Goal: Task Accomplishment & Management: Use online tool/utility

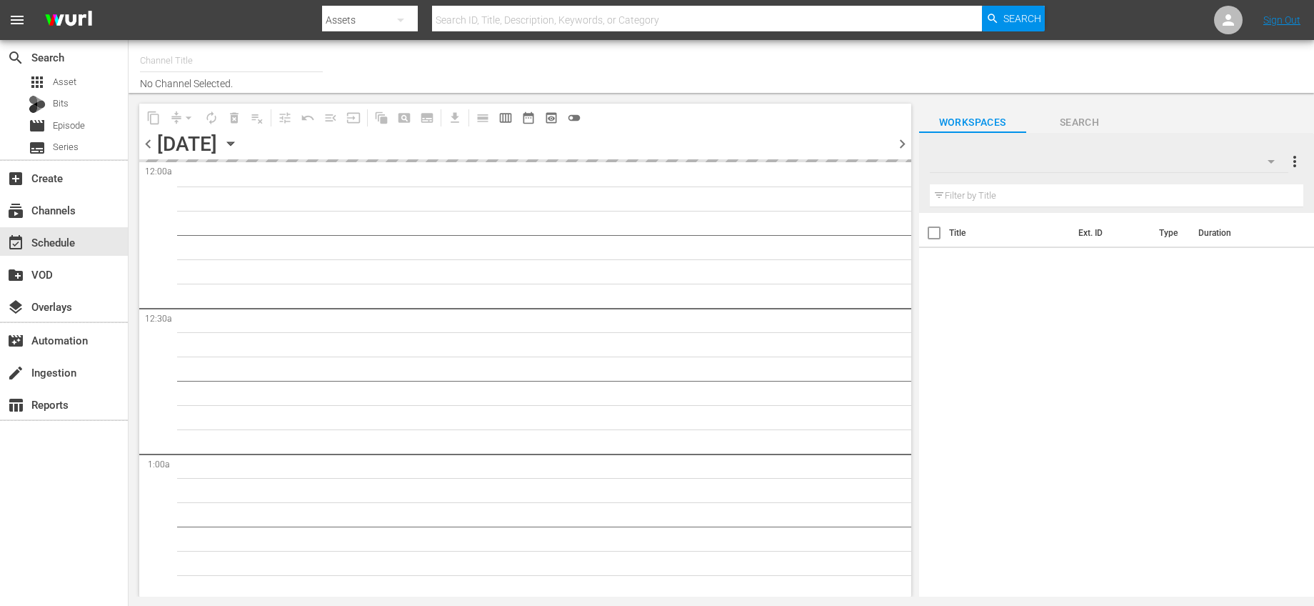
type input "Bonanza-Billies TV (2101)"
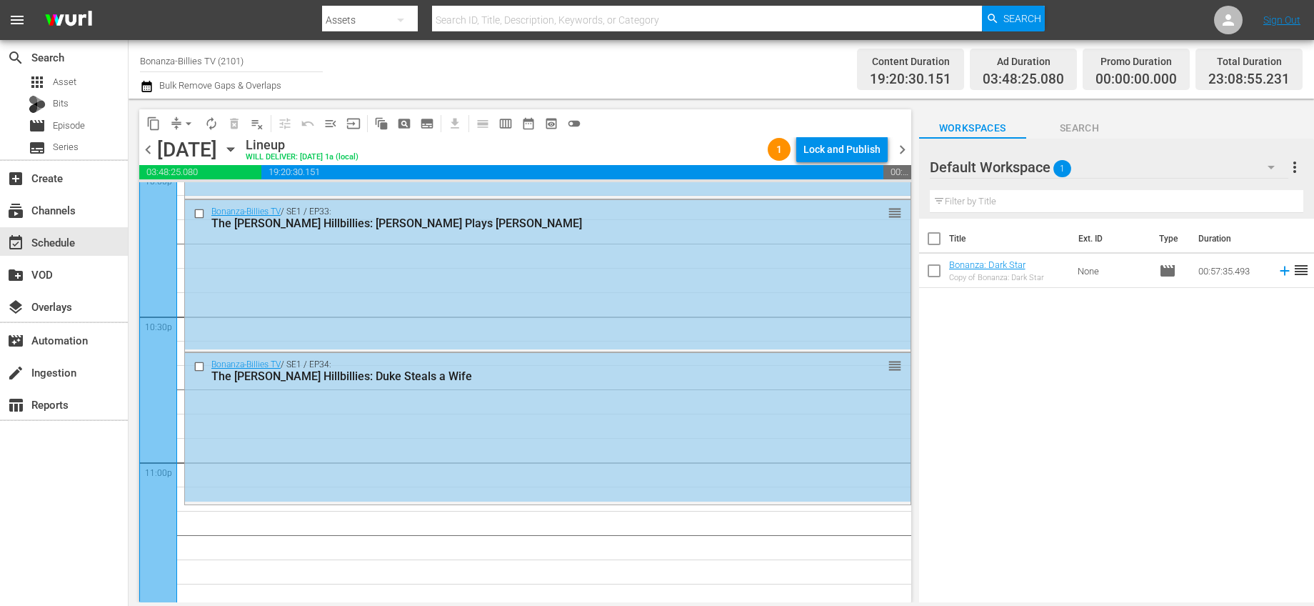
scroll to position [6572, 0]
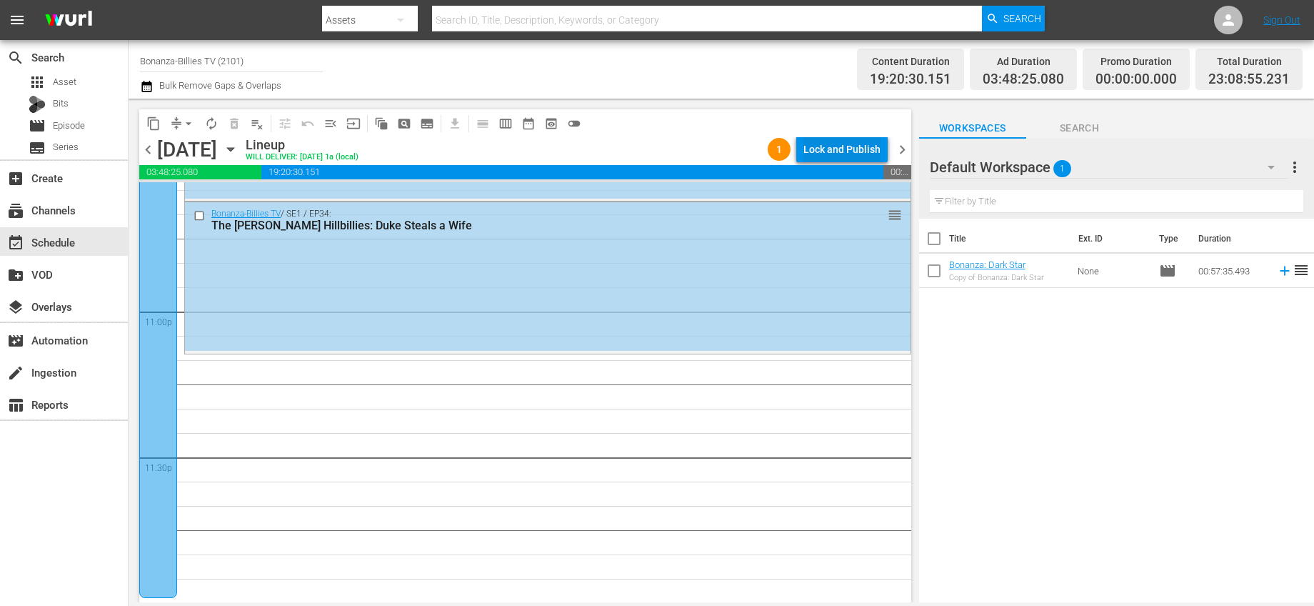
click at [865, 149] on div "Lock and Publish" at bounding box center [841, 149] width 77 height 26
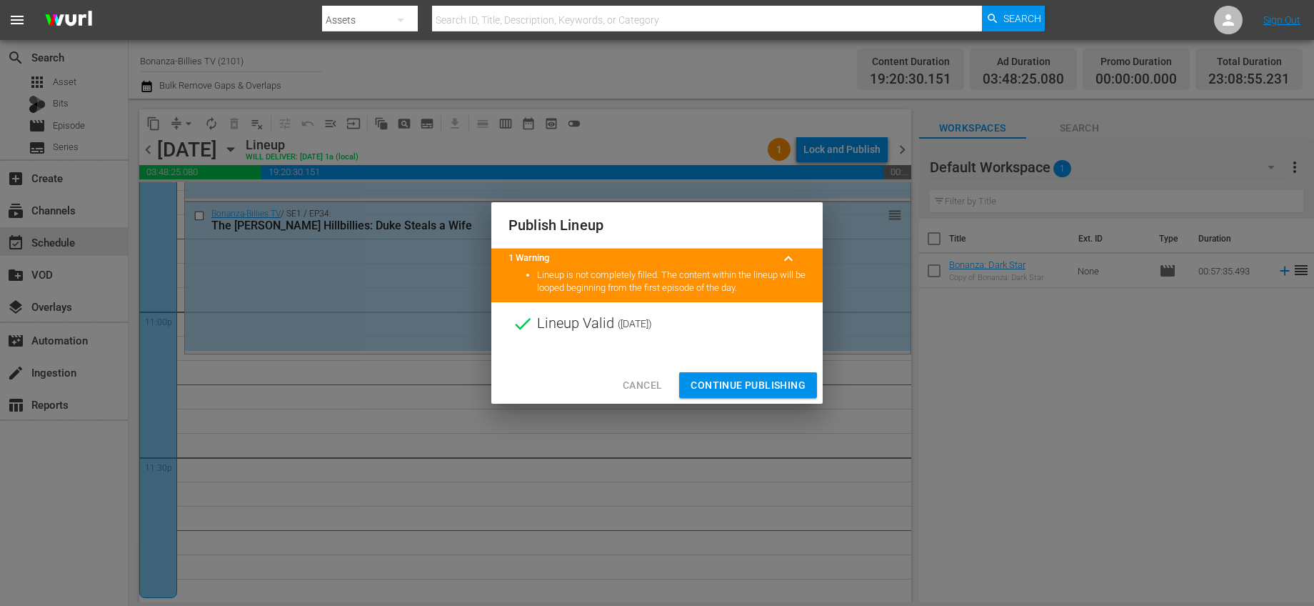
click at [641, 380] on span "Cancel" at bounding box center [642, 385] width 39 height 18
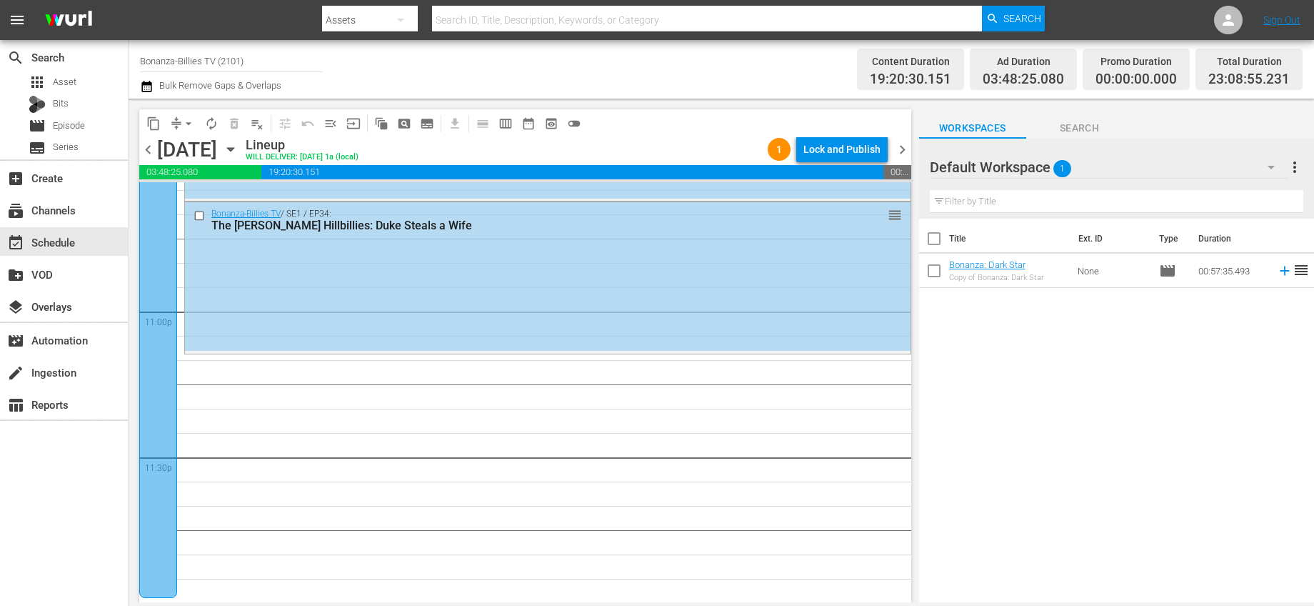
click at [899, 151] on span "chevron_right" at bounding box center [902, 150] width 18 height 18
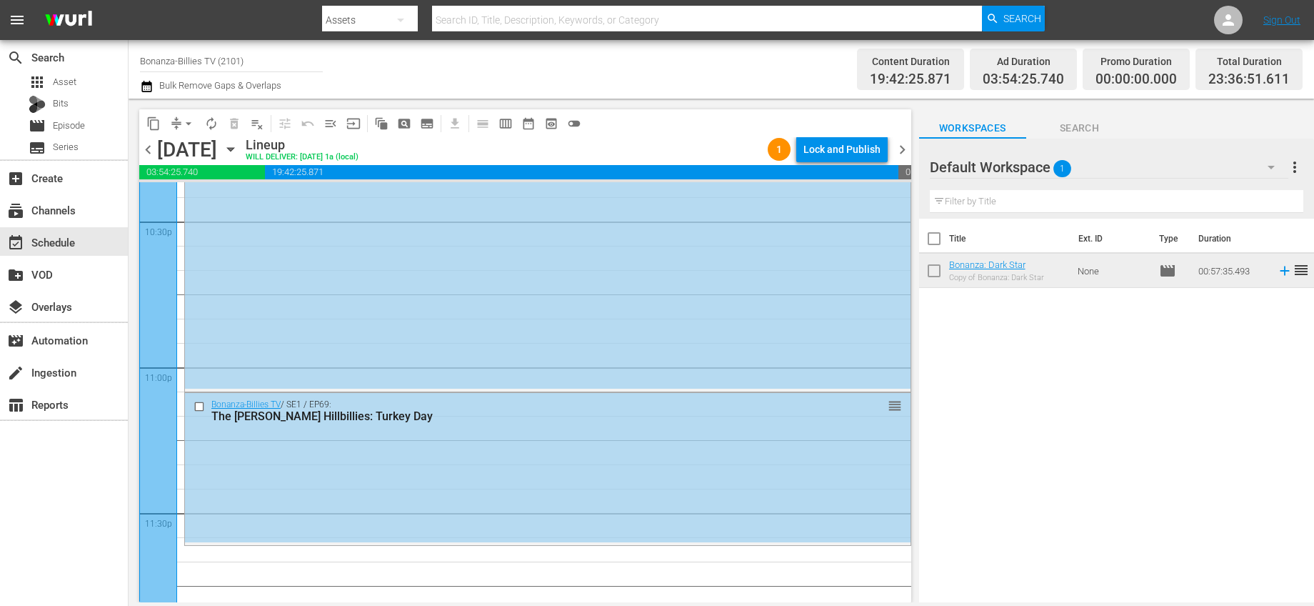
scroll to position [6572, 0]
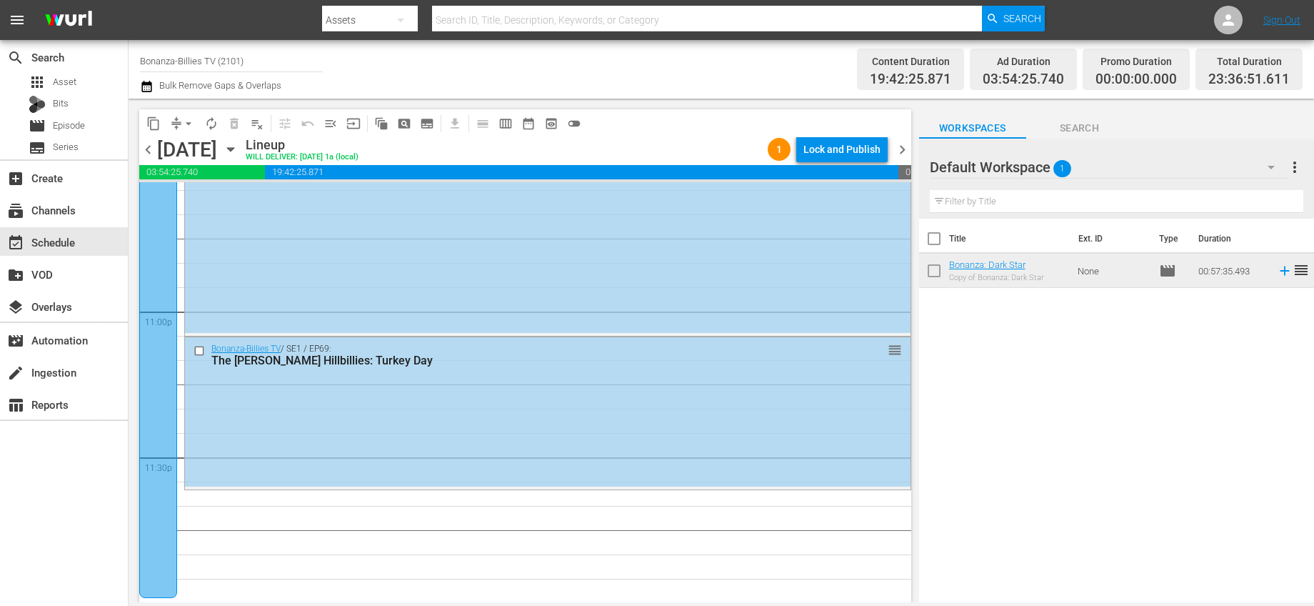
click at [144, 151] on span "chevron_left" at bounding box center [148, 150] width 18 height 18
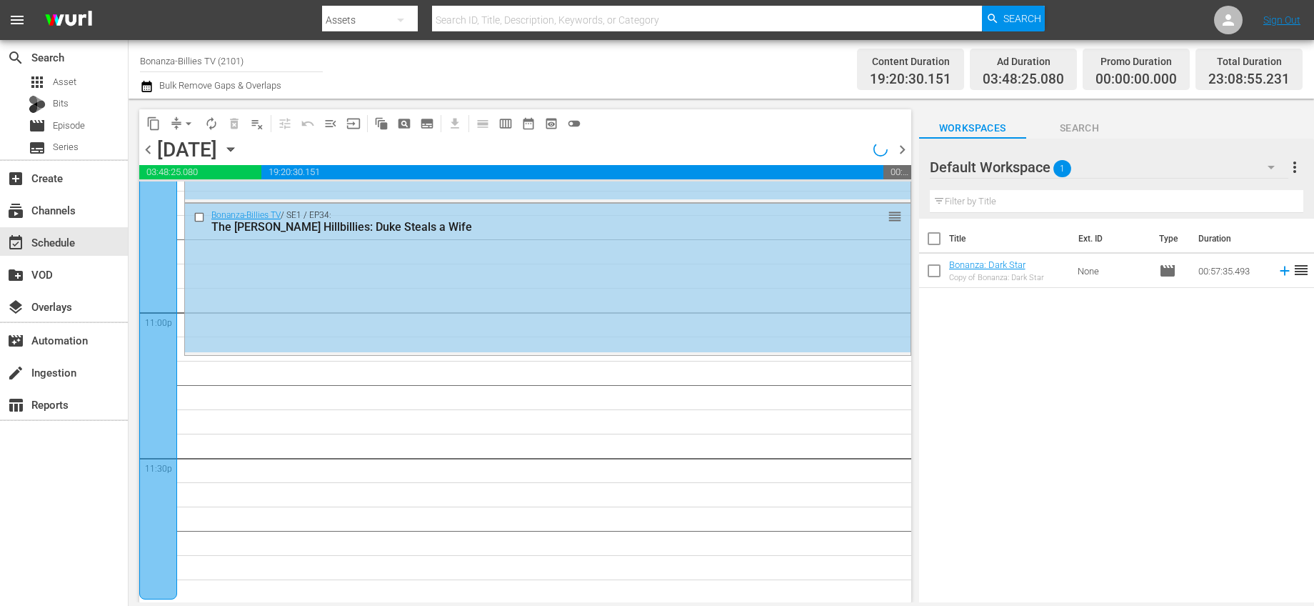
scroll to position [6572, 0]
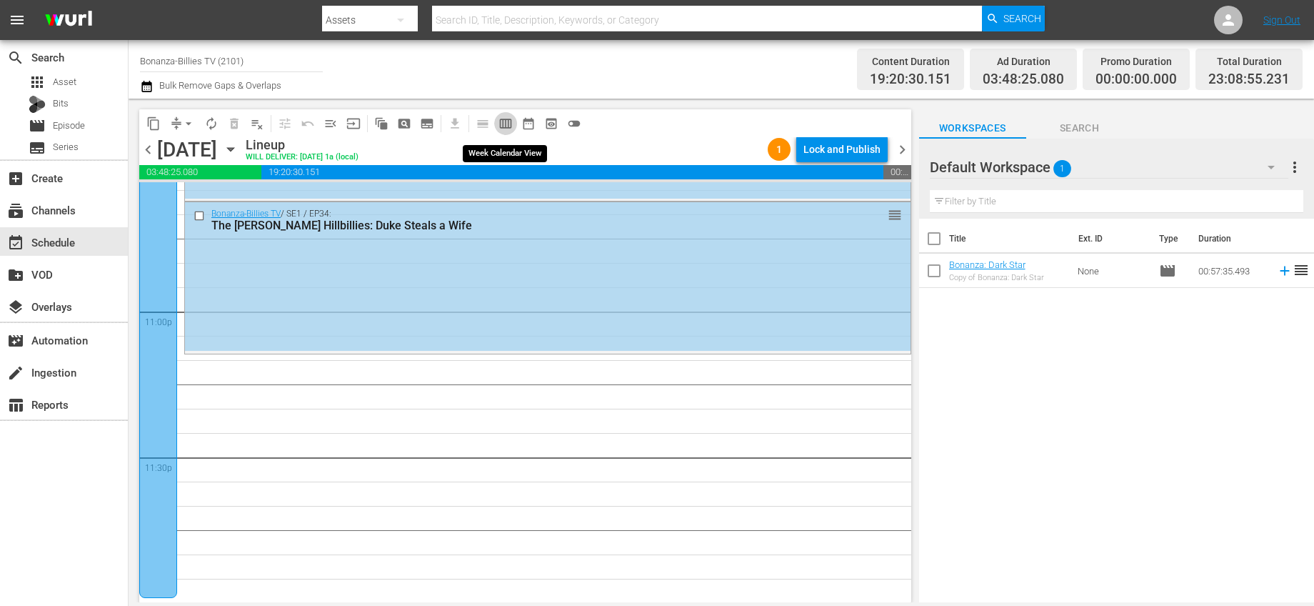
click at [505, 123] on span "calendar_view_week_outlined" at bounding box center [505, 123] width 14 height 14
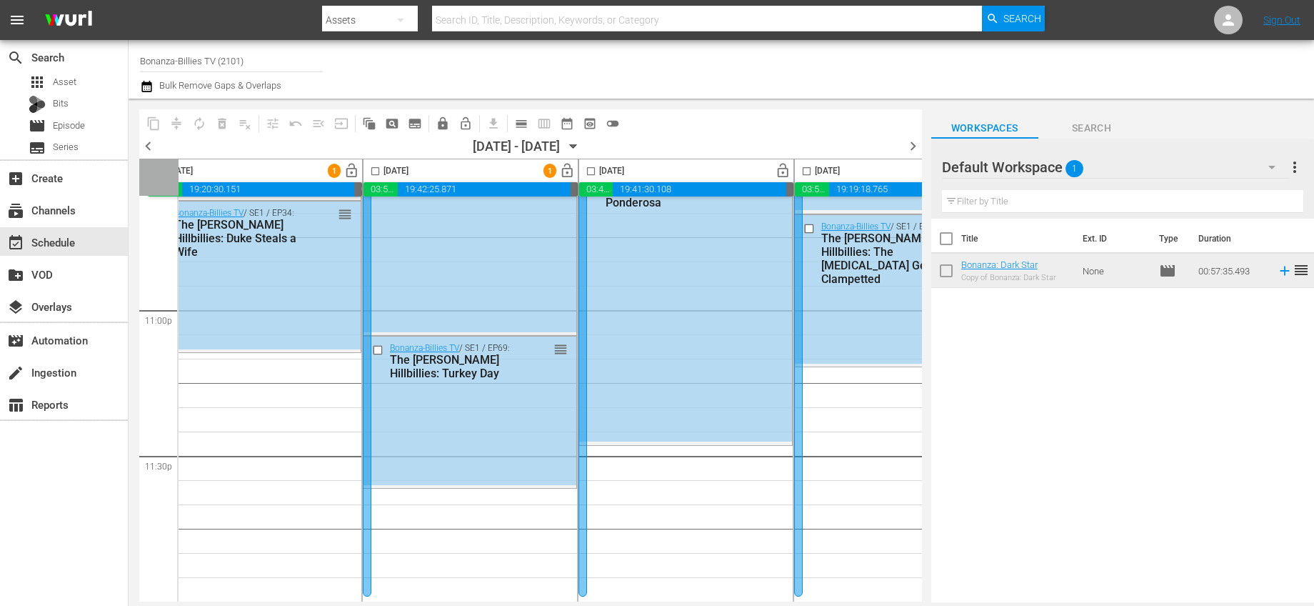
scroll to position [6597, 0]
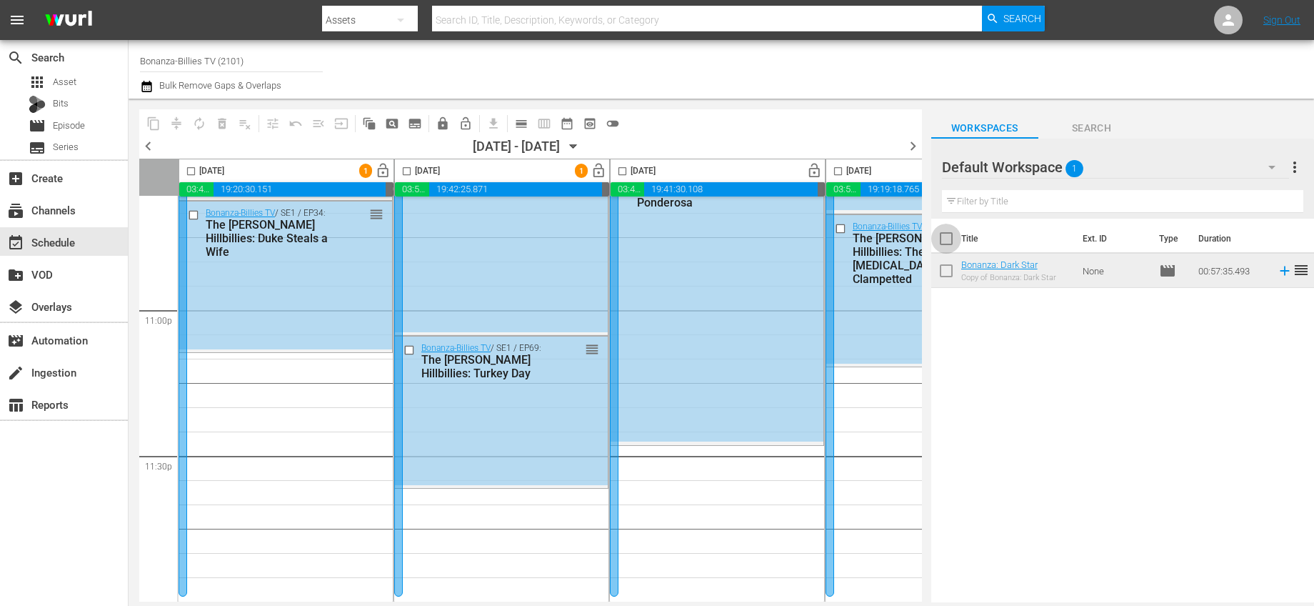
drag, startPoint x: 948, startPoint y: 241, endPoint x: 1140, endPoint y: 150, distance: 213.4
click at [948, 241] on input "checkbox" at bounding box center [946, 241] width 30 height 30
checkbox input "true"
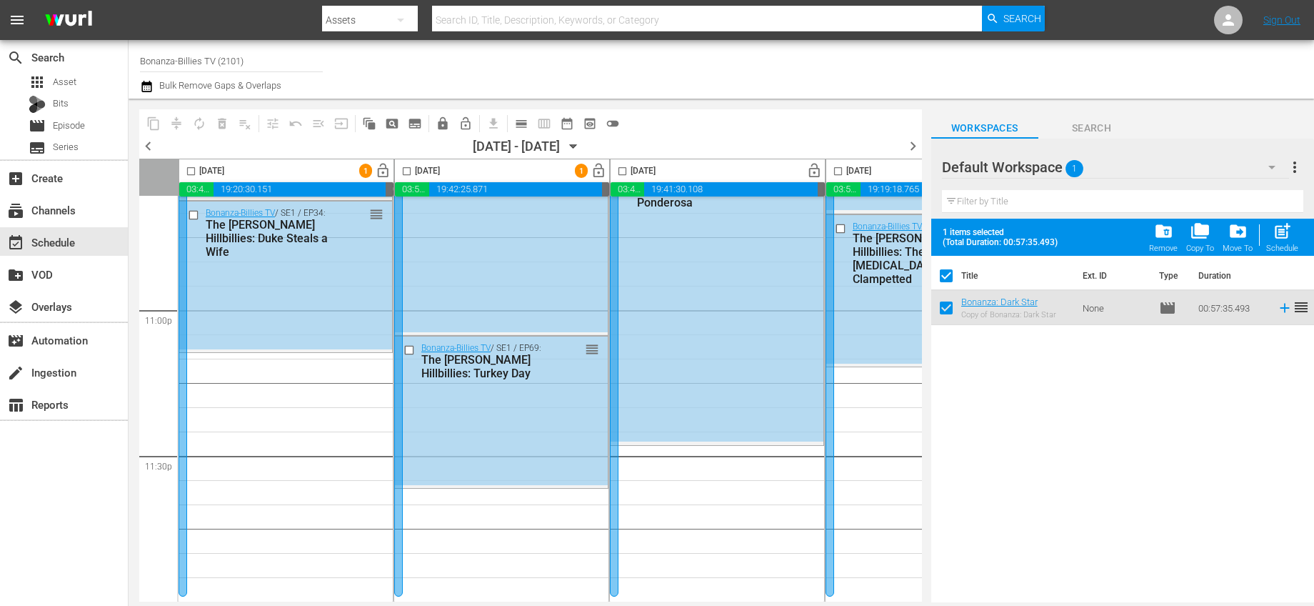
click at [1174, 226] on div "folder_delete Remove" at bounding box center [1163, 236] width 29 height 31
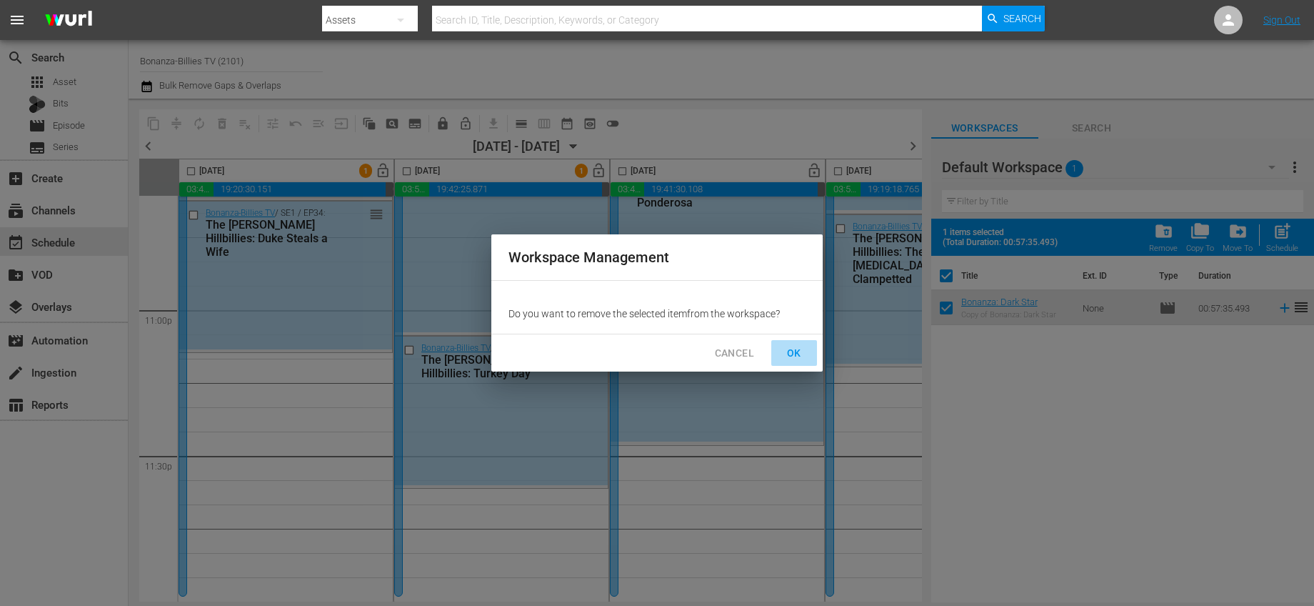
click at [785, 358] on span "OK" at bounding box center [794, 353] width 23 height 18
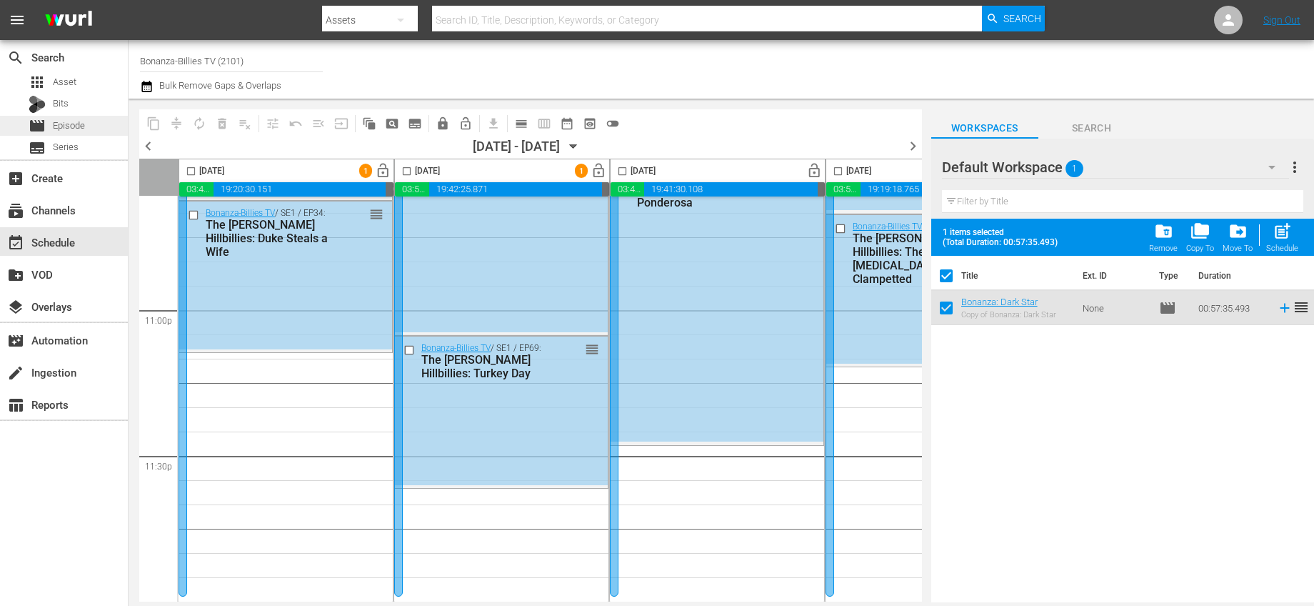
checkbox input "false"
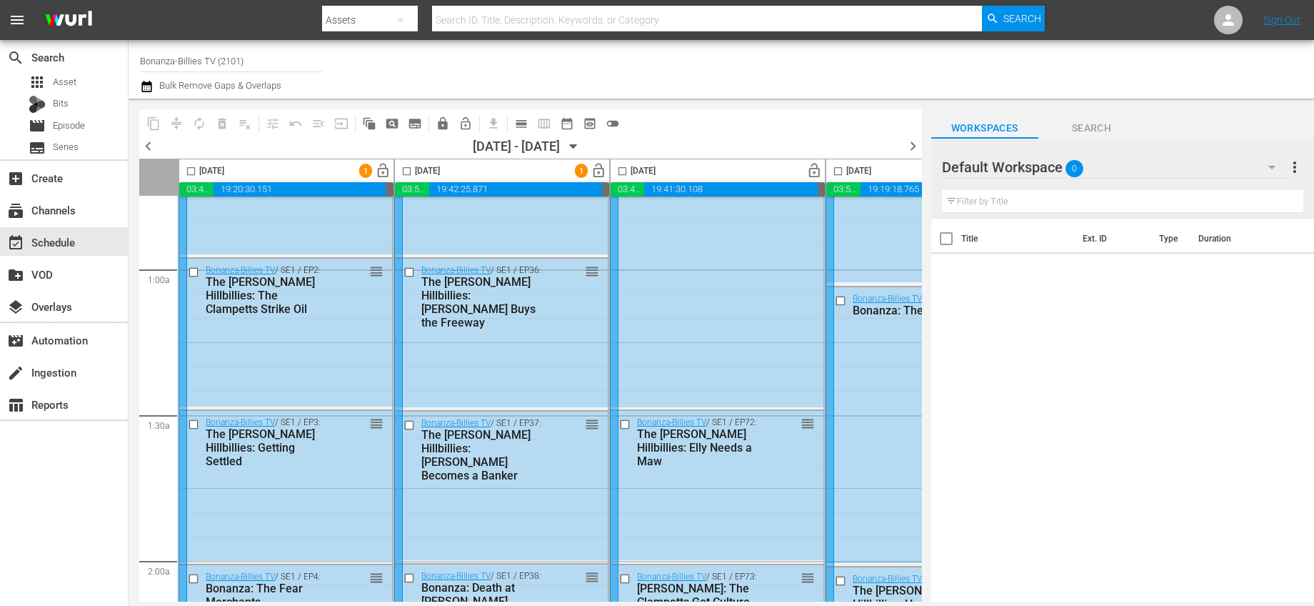
scroll to position [0, 0]
